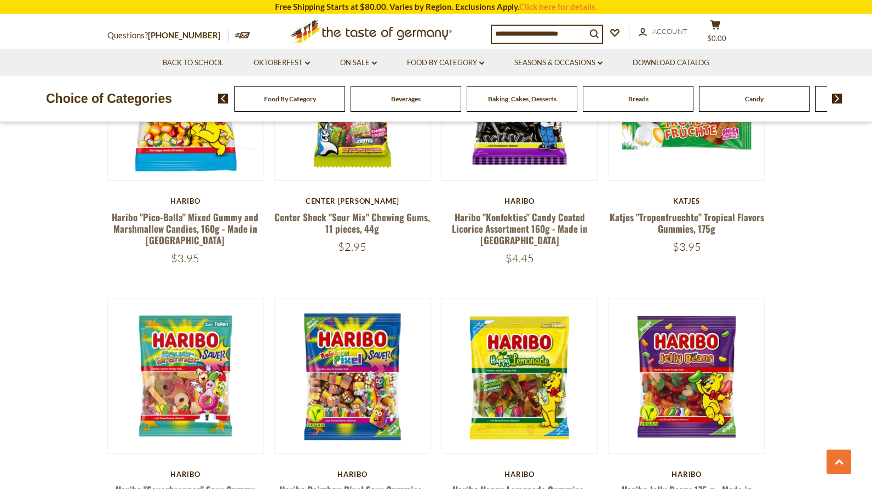
scroll to position [2519, 0]
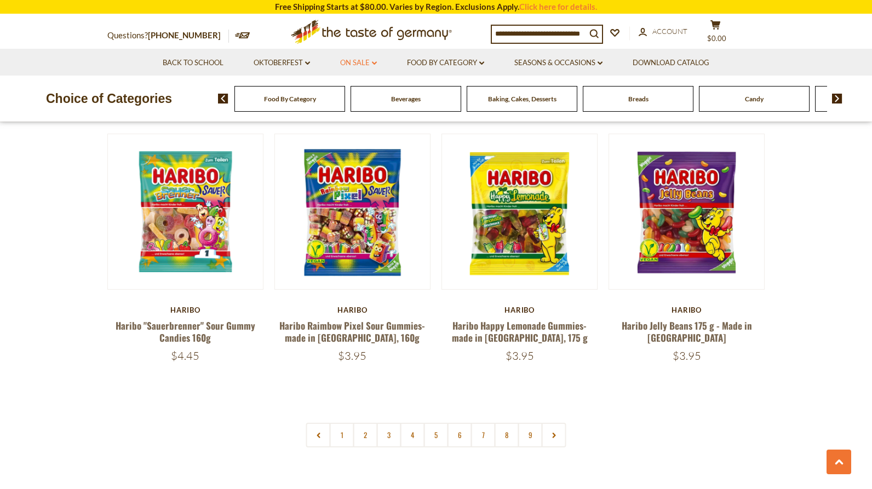
click at [351, 65] on link "On Sale dropdown_arrow" at bounding box center [358, 63] width 37 height 12
click at [351, 91] on link "All On Sale" at bounding box center [353, 92] width 39 height 10
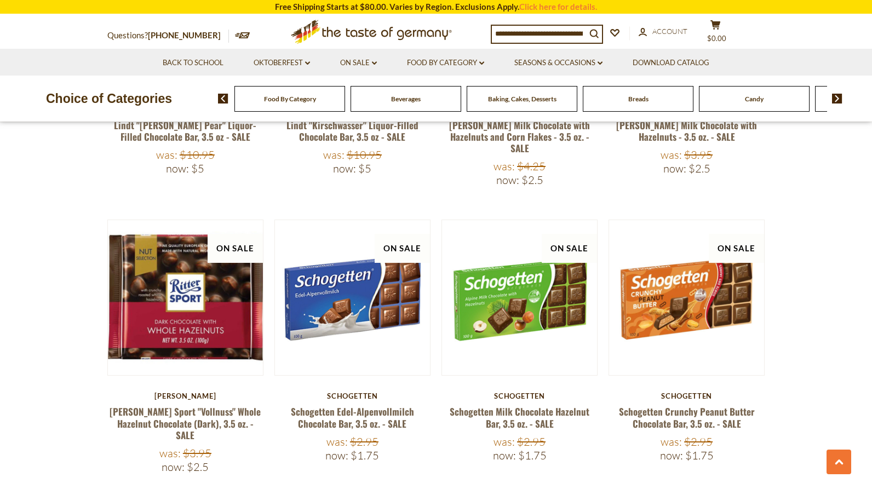
scroll to position [712, 0]
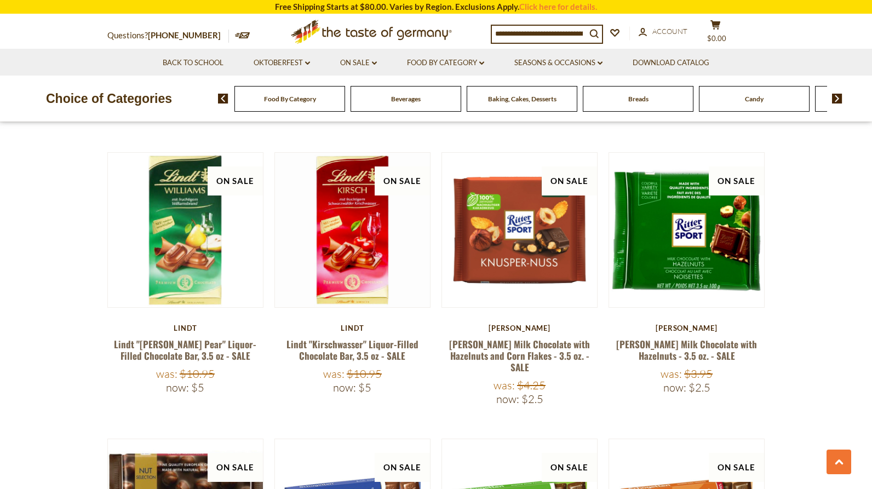
click at [526, 97] on span "Baking, Cakes, Desserts" at bounding box center [522, 99] width 68 height 8
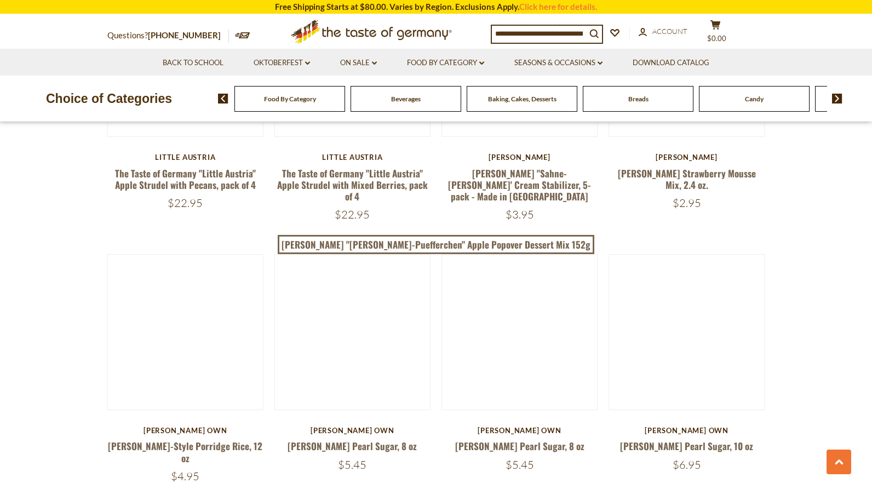
scroll to position [1917, 0]
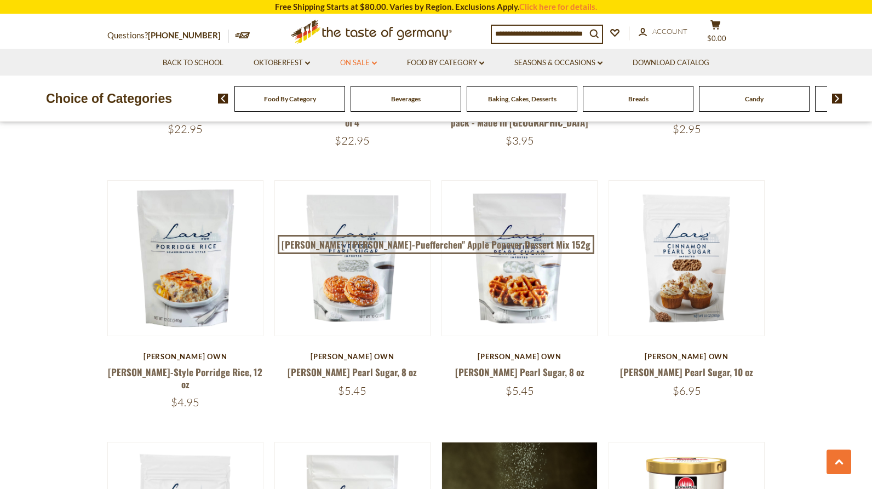
click at [360, 67] on link "On Sale dropdown_arrow" at bounding box center [358, 63] width 37 height 12
click at [356, 94] on link "All On Sale" at bounding box center [353, 92] width 39 height 10
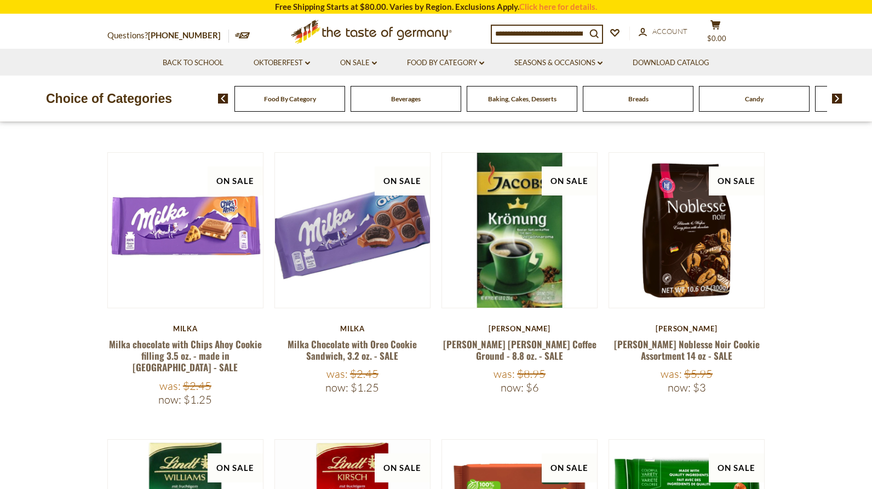
scroll to position [438, 0]
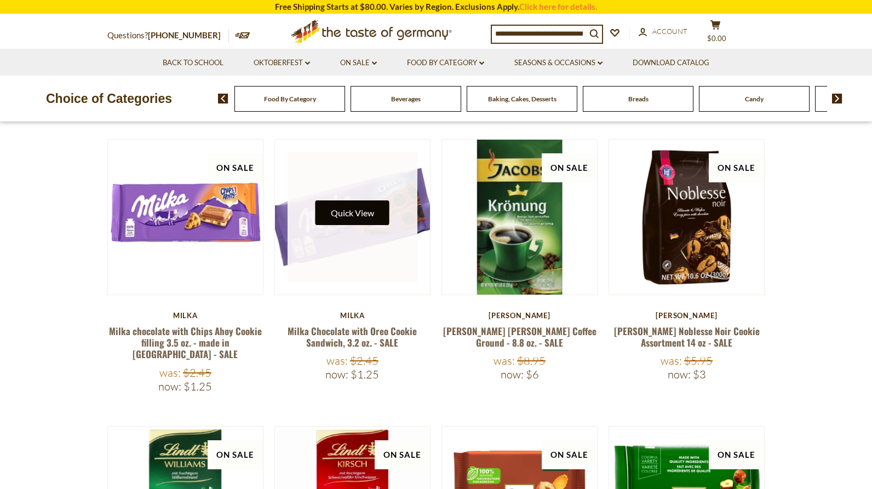
click at [369, 218] on button "Quick View" at bounding box center [352, 212] width 74 height 25
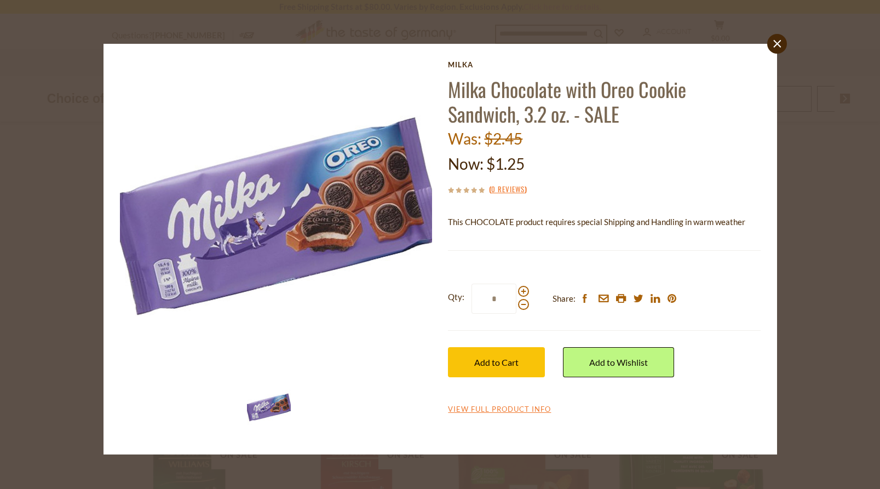
click at [773, 47] on icon "close" at bounding box center [777, 44] width 8 height 8
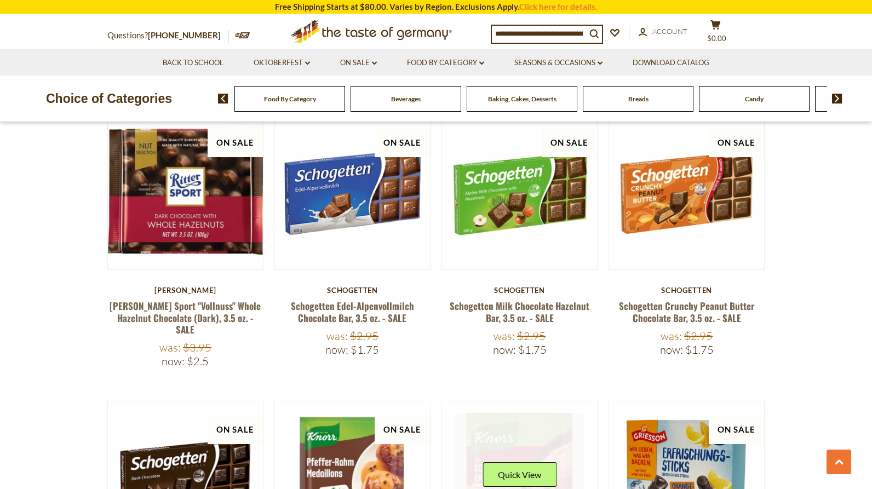
scroll to position [986, 0]
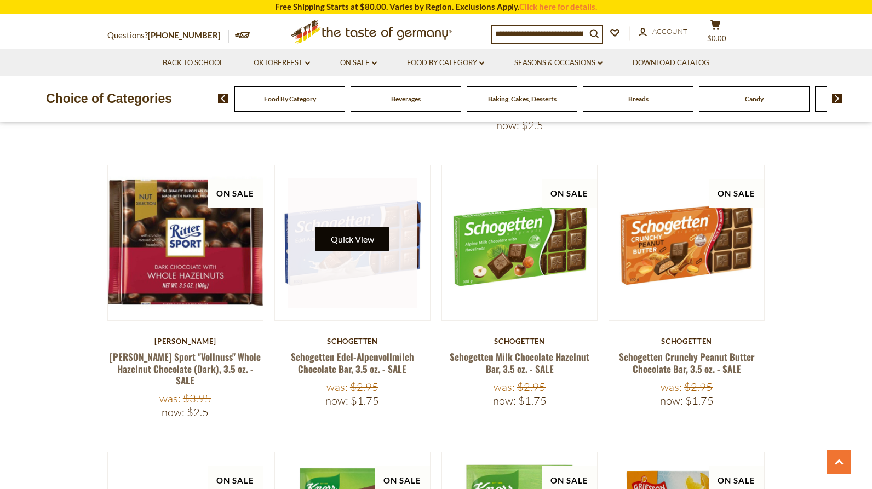
click at [351, 227] on button "Quick View" at bounding box center [352, 239] width 74 height 25
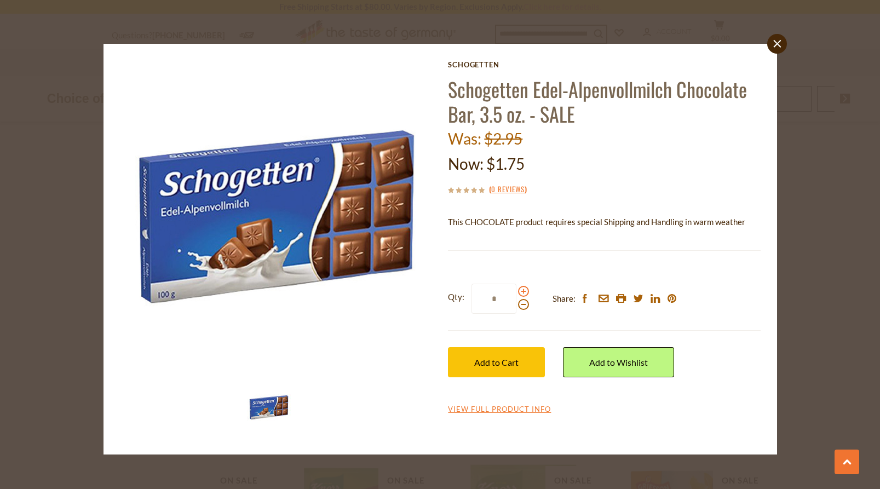
click at [523, 290] on span at bounding box center [523, 291] width 11 height 11
click at [516, 290] on input "*" at bounding box center [494, 299] width 45 height 30
click at [523, 290] on span at bounding box center [523, 291] width 11 height 11
click at [516, 290] on input "*" at bounding box center [494, 299] width 45 height 30
type input "*"
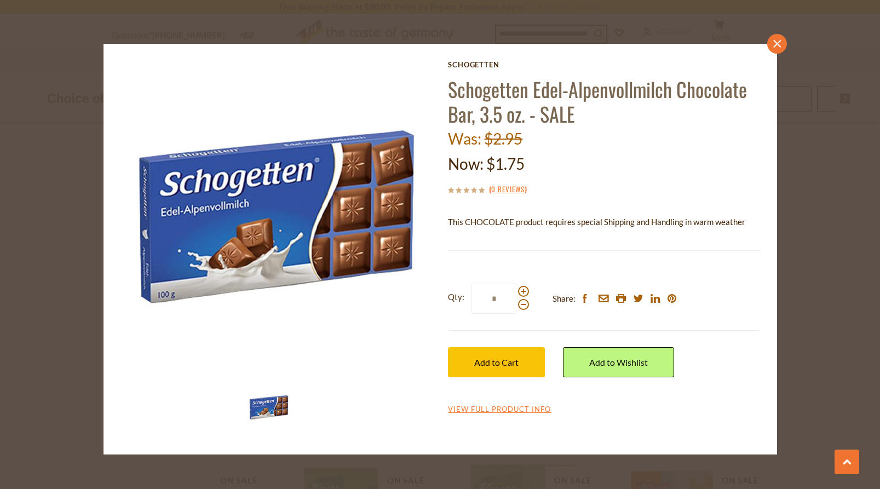
click at [785, 43] on link "close" at bounding box center [777, 44] width 20 height 20
